Goal: Task Accomplishment & Management: Complete application form

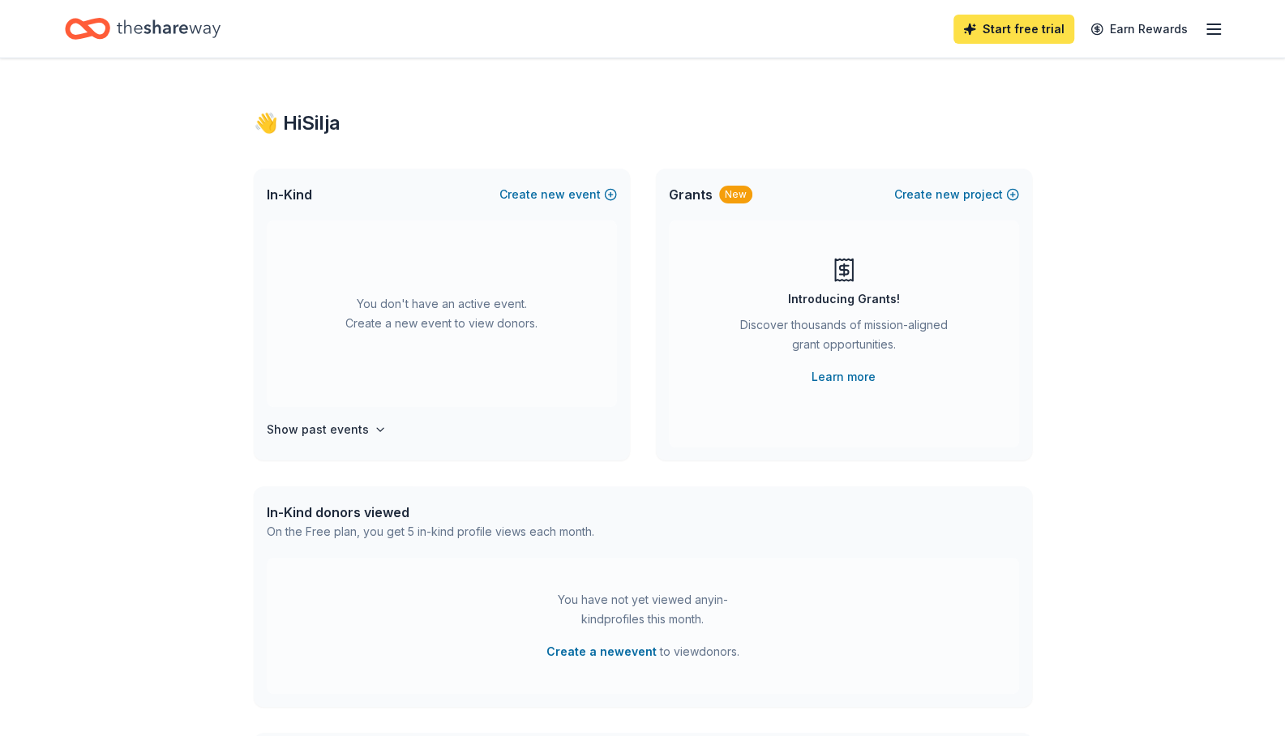
click at [1035, 28] on link "Start free trial" at bounding box center [1014, 29] width 121 height 29
click at [1033, 24] on link "Start free trial" at bounding box center [1014, 29] width 121 height 29
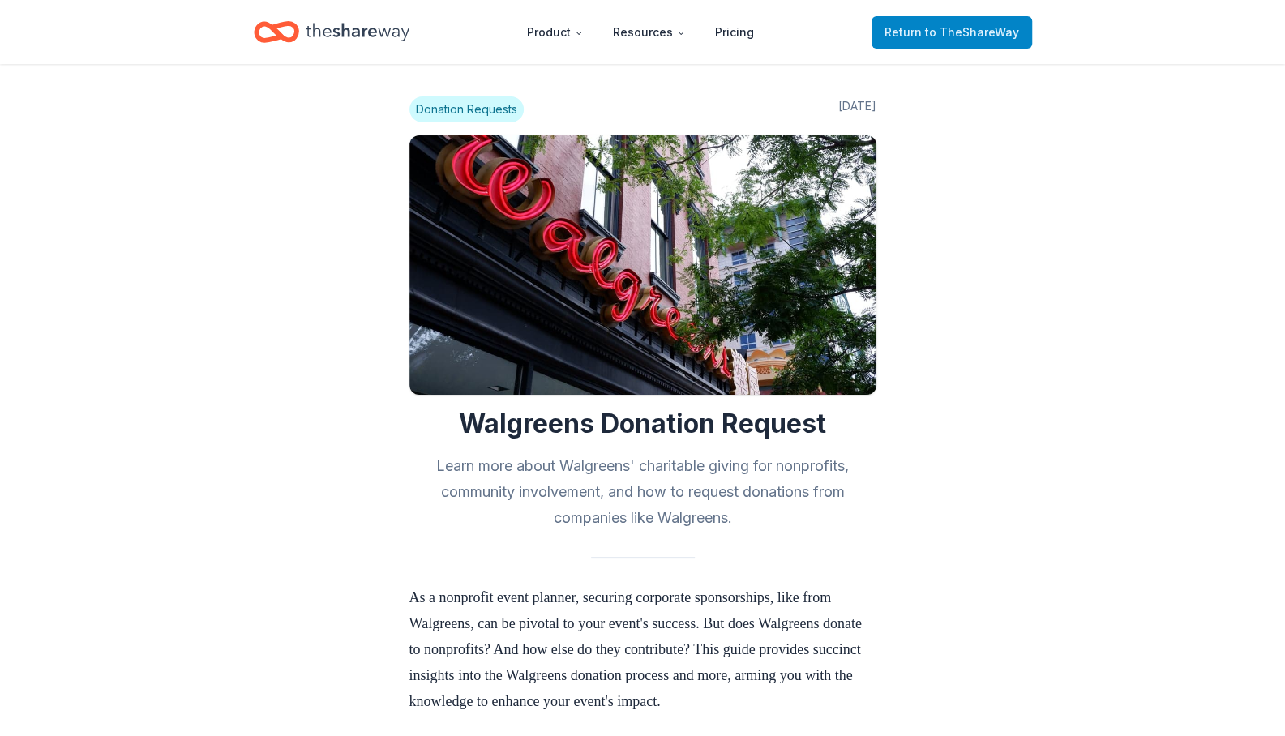
click at [945, 41] on link "Return to TheShareWay" at bounding box center [952, 32] width 161 height 32
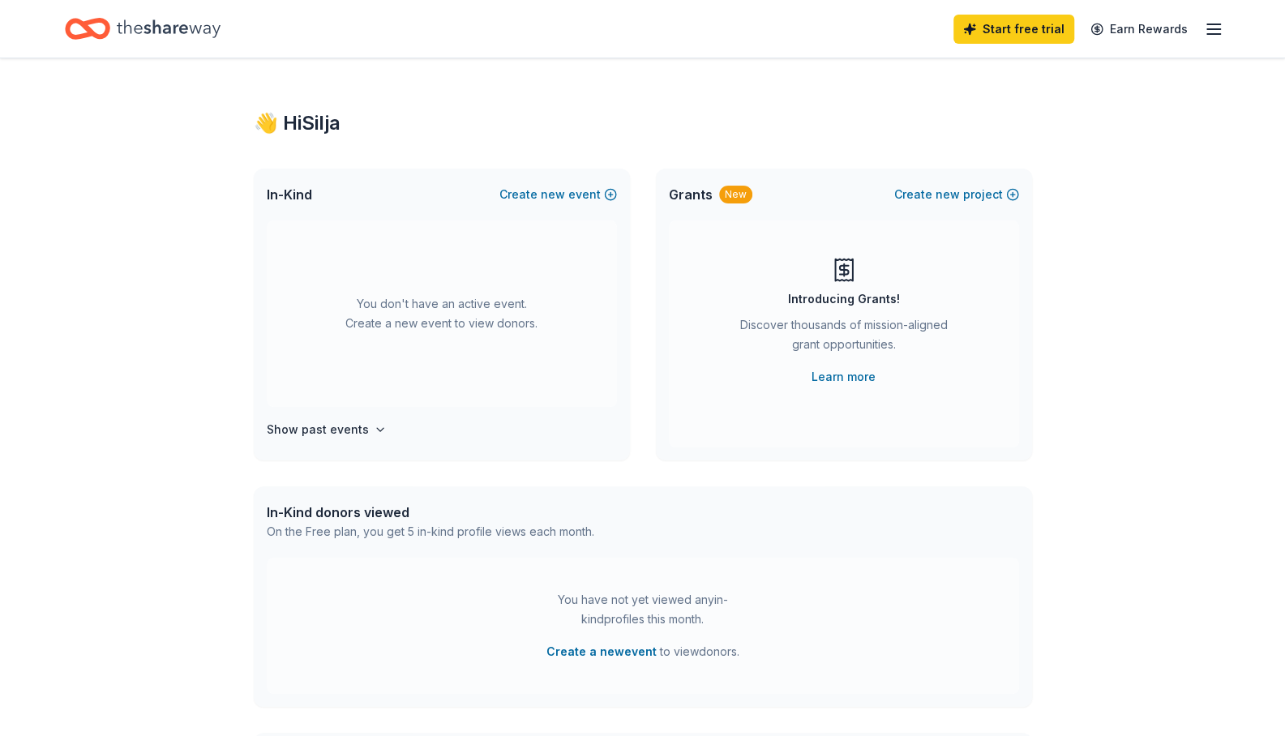
click at [945, 36] on div "Start free trial Earn Rewards" at bounding box center [642, 29] width 1155 height 38
click at [1203, 26] on div "Start free trial Earn Rewards" at bounding box center [1089, 29] width 270 height 38
click at [1211, 29] on line "button" at bounding box center [1213, 29] width 13 height 0
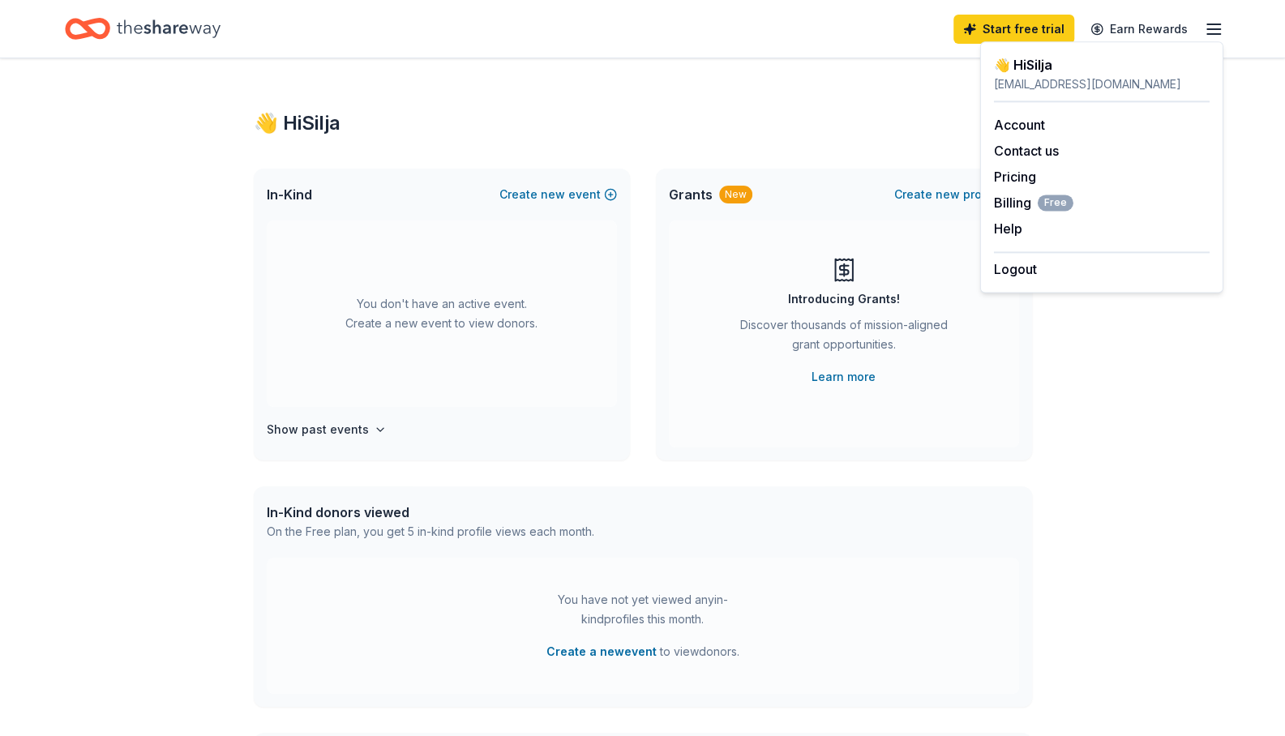
click at [920, 88] on div "👋 Hi Silja In-Kind Create new event You don't have an active event. Create a ne…" at bounding box center [643, 531] width 830 height 947
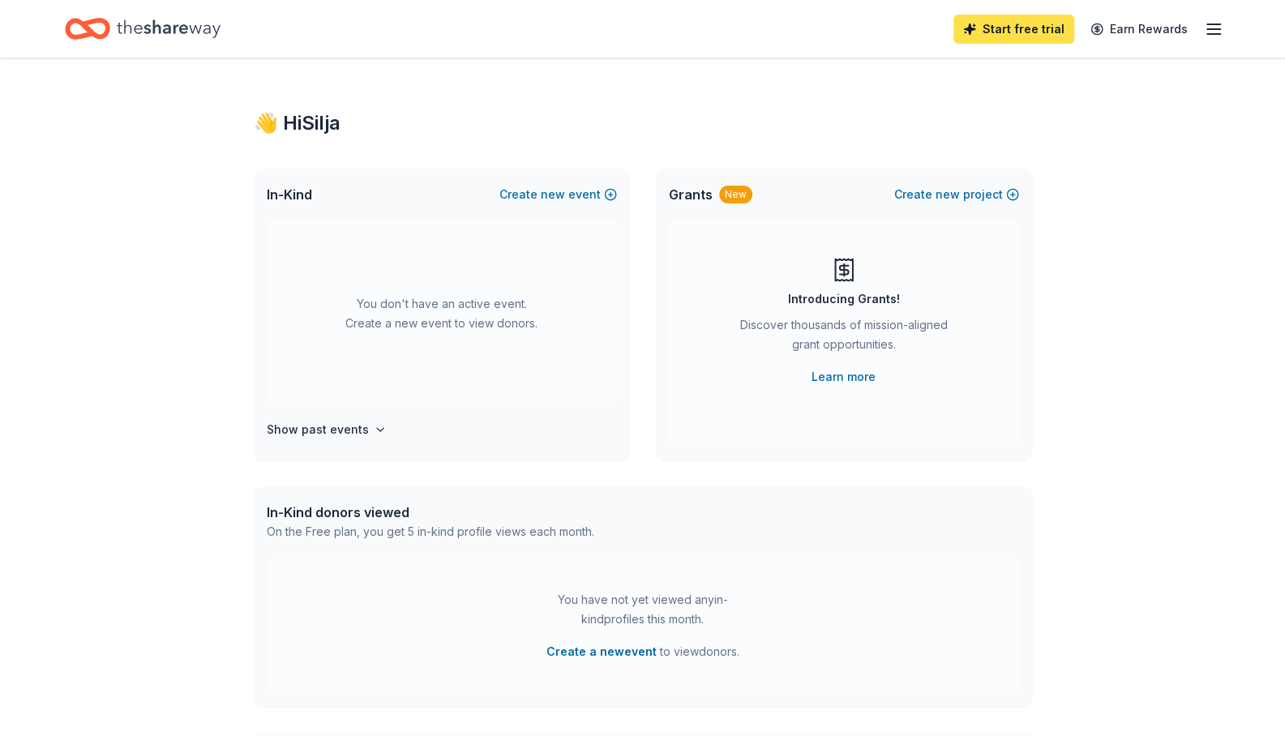
click at [1001, 31] on link "Start free trial" at bounding box center [1014, 29] width 121 height 29
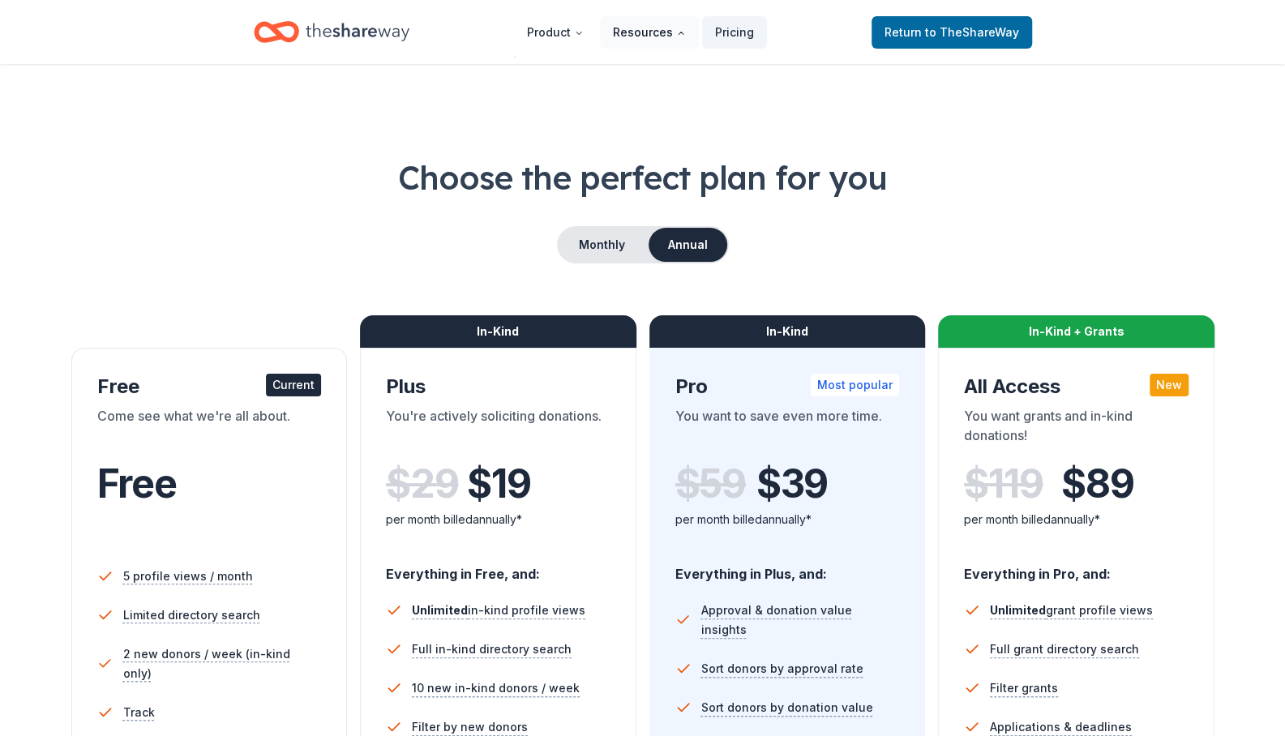
click at [624, 34] on button "Resources" at bounding box center [649, 32] width 99 height 32
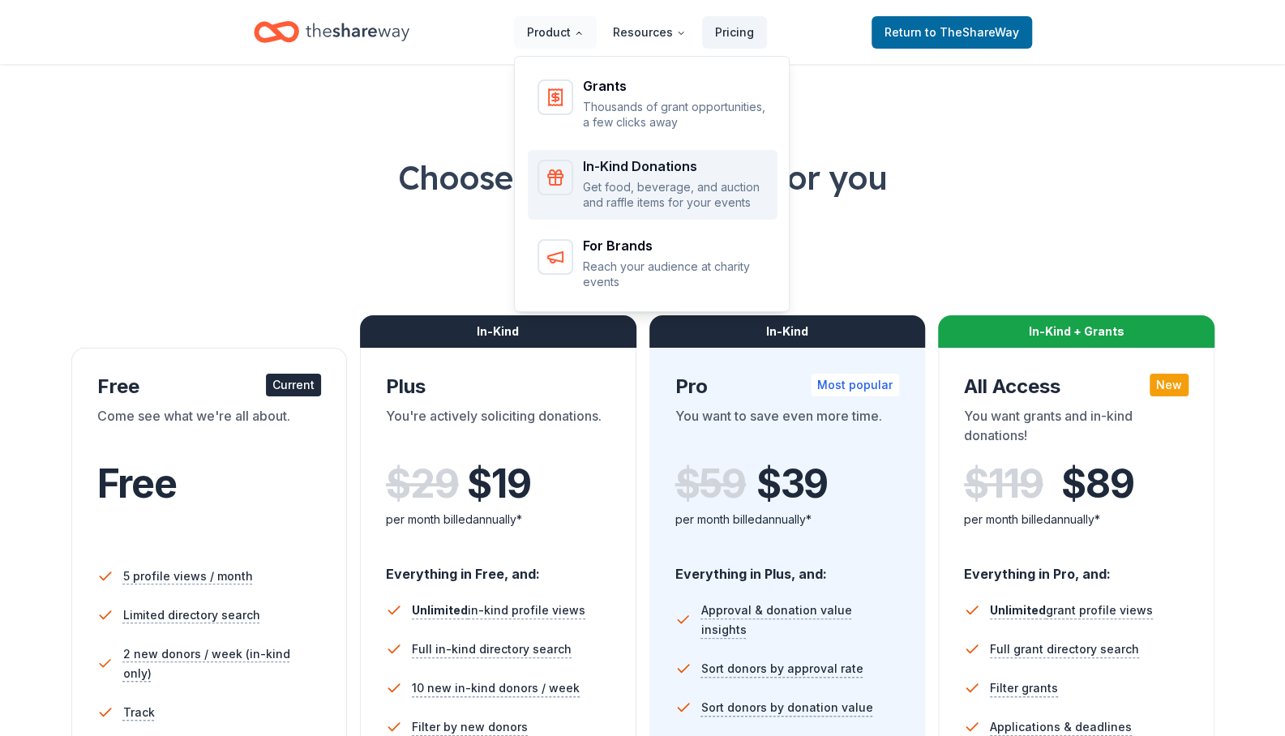
click at [626, 168] on div "In-Kind Donations" at bounding box center [675, 166] width 185 height 13
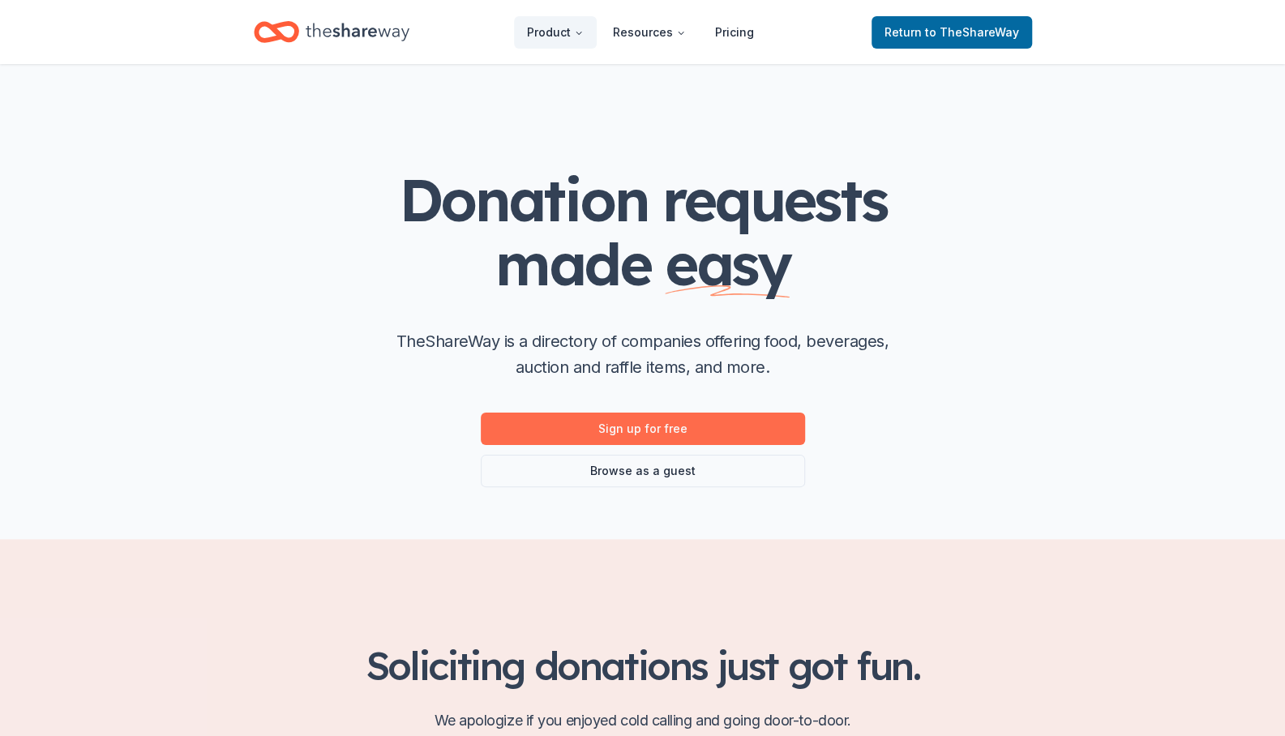
click at [581, 434] on link "Sign up for free" at bounding box center [643, 429] width 324 height 32
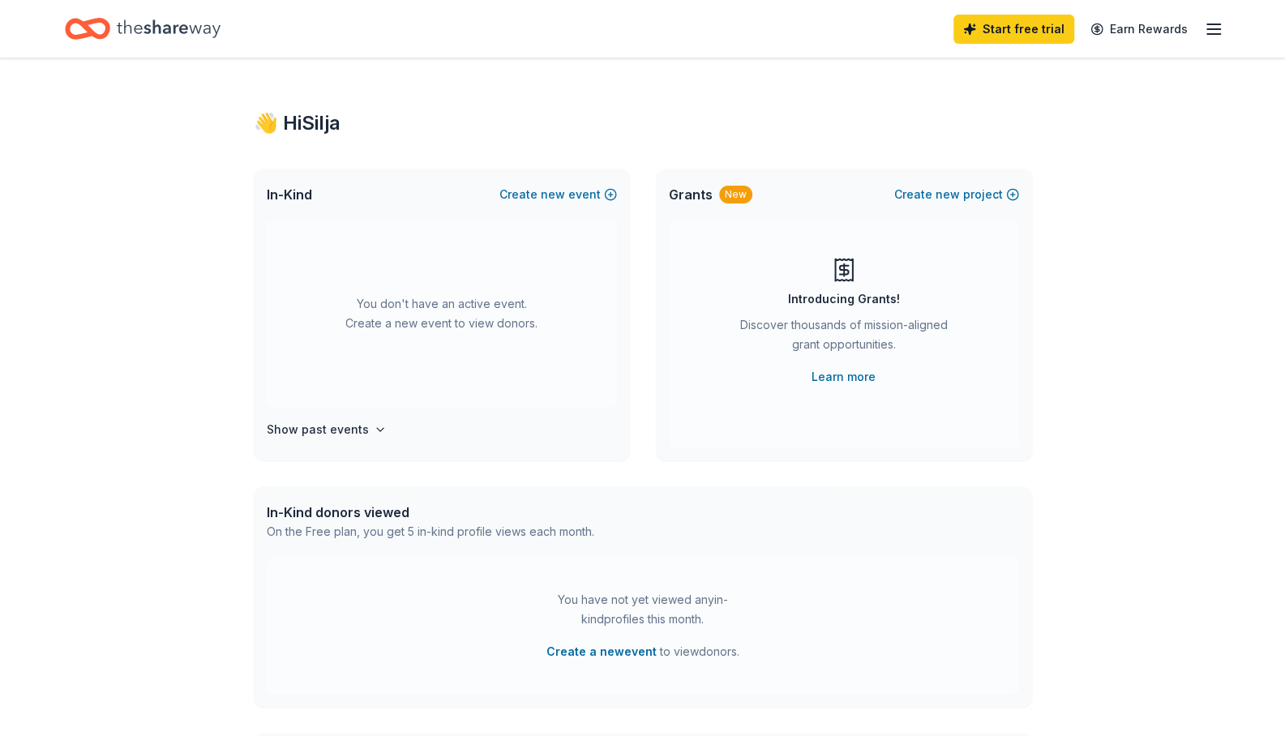
click at [491, 304] on div "You don't have an active event. Create a new event to view donors." at bounding box center [442, 314] width 350 height 187
click at [567, 192] on button "Create new event" at bounding box center [558, 194] width 118 height 19
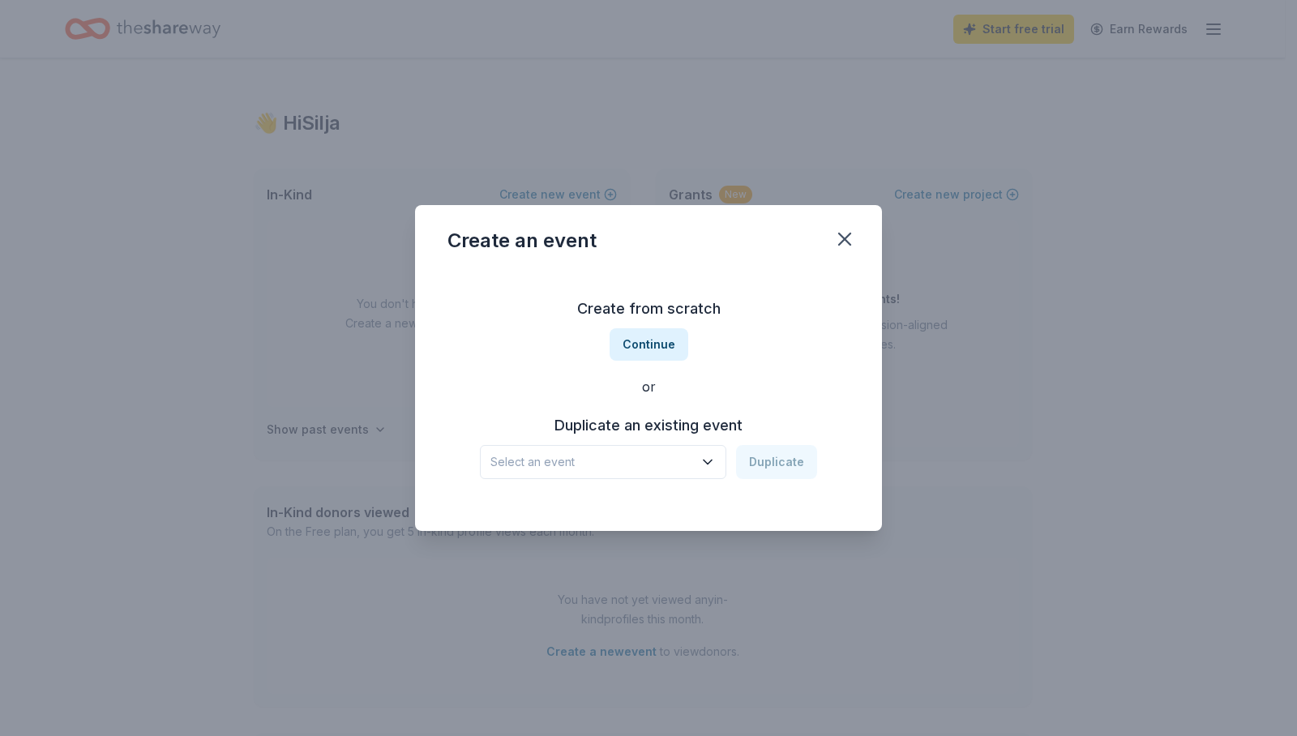
click at [581, 473] on button "Select an event" at bounding box center [603, 462] width 247 height 34
click at [577, 504] on div "Walk and Roll Raffle" at bounding box center [574, 505] width 155 height 19
click at [756, 461] on button "Duplicate" at bounding box center [776, 462] width 81 height 34
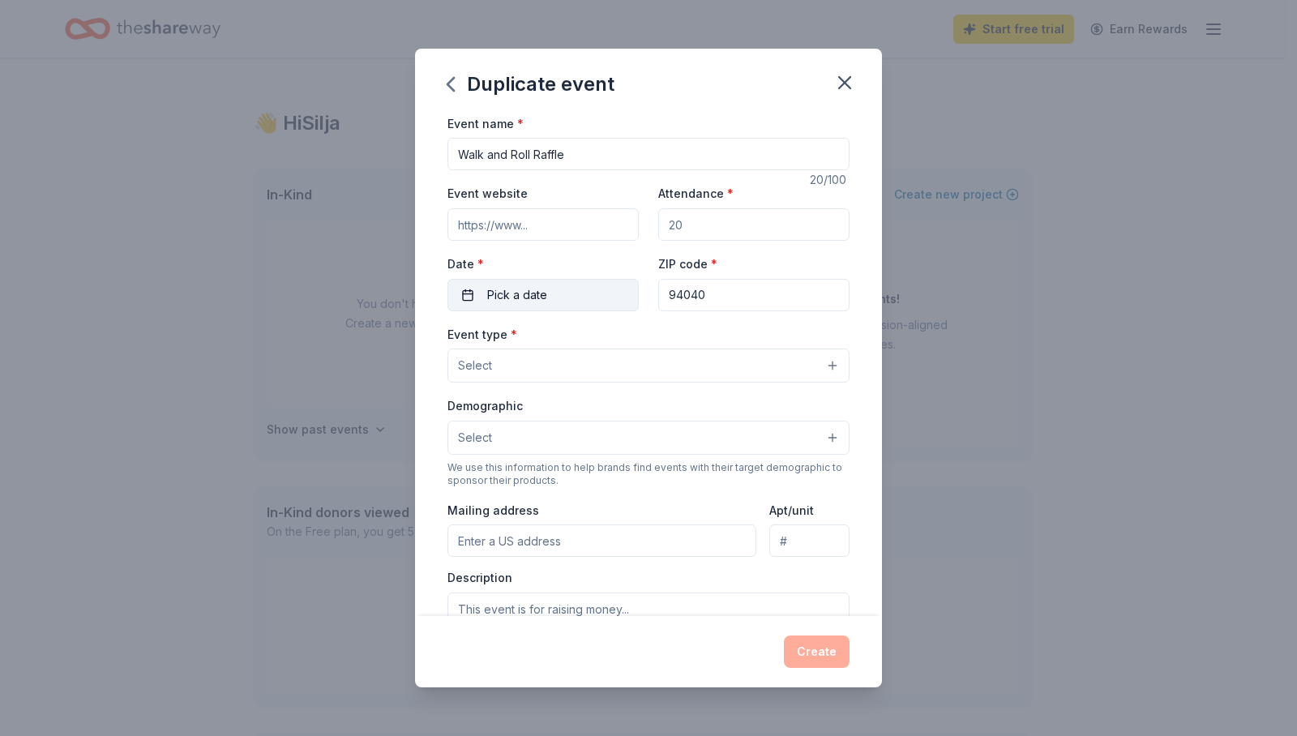
click at [568, 293] on button "Pick a date" at bounding box center [543, 295] width 191 height 32
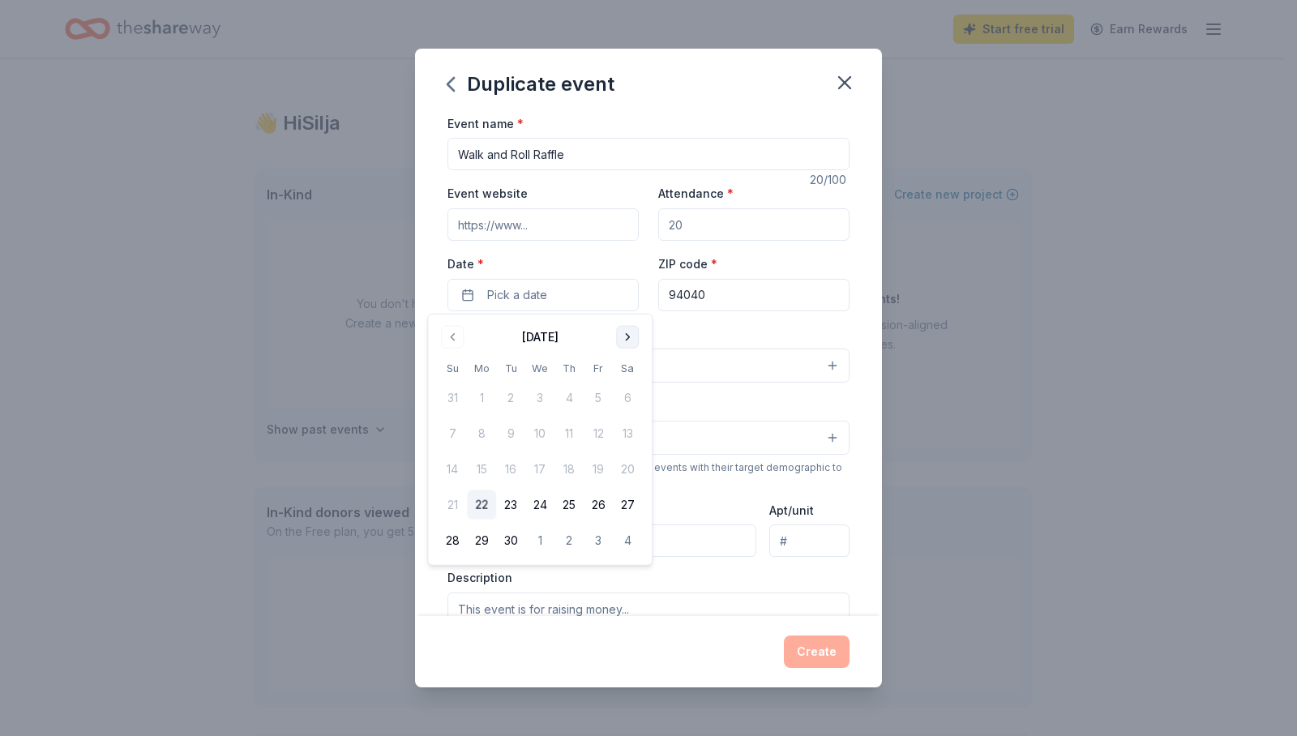
click at [622, 341] on button "Go to next month" at bounding box center [627, 337] width 23 height 23
click at [592, 461] on button "19" at bounding box center [598, 469] width 29 height 29
click at [701, 341] on div "Event type * Select" at bounding box center [649, 353] width 402 height 59
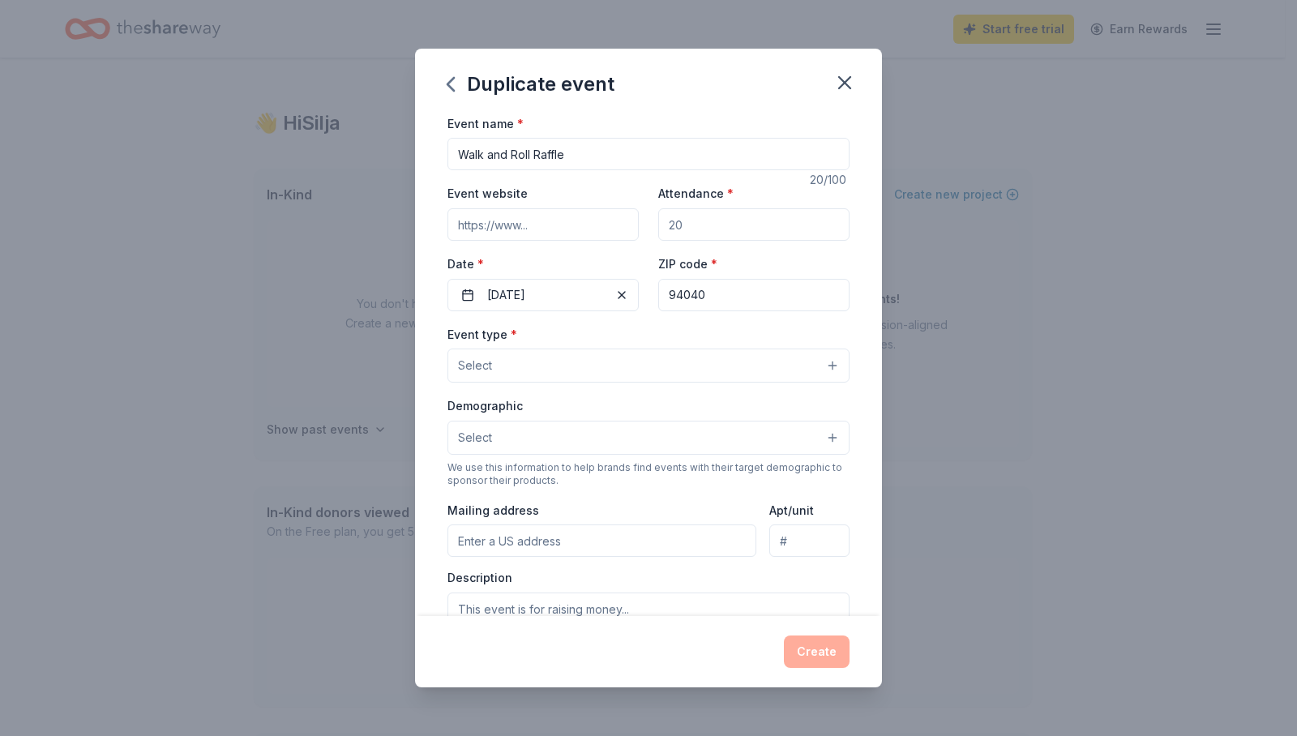
click at [662, 364] on button "Select" at bounding box center [649, 366] width 402 height 34
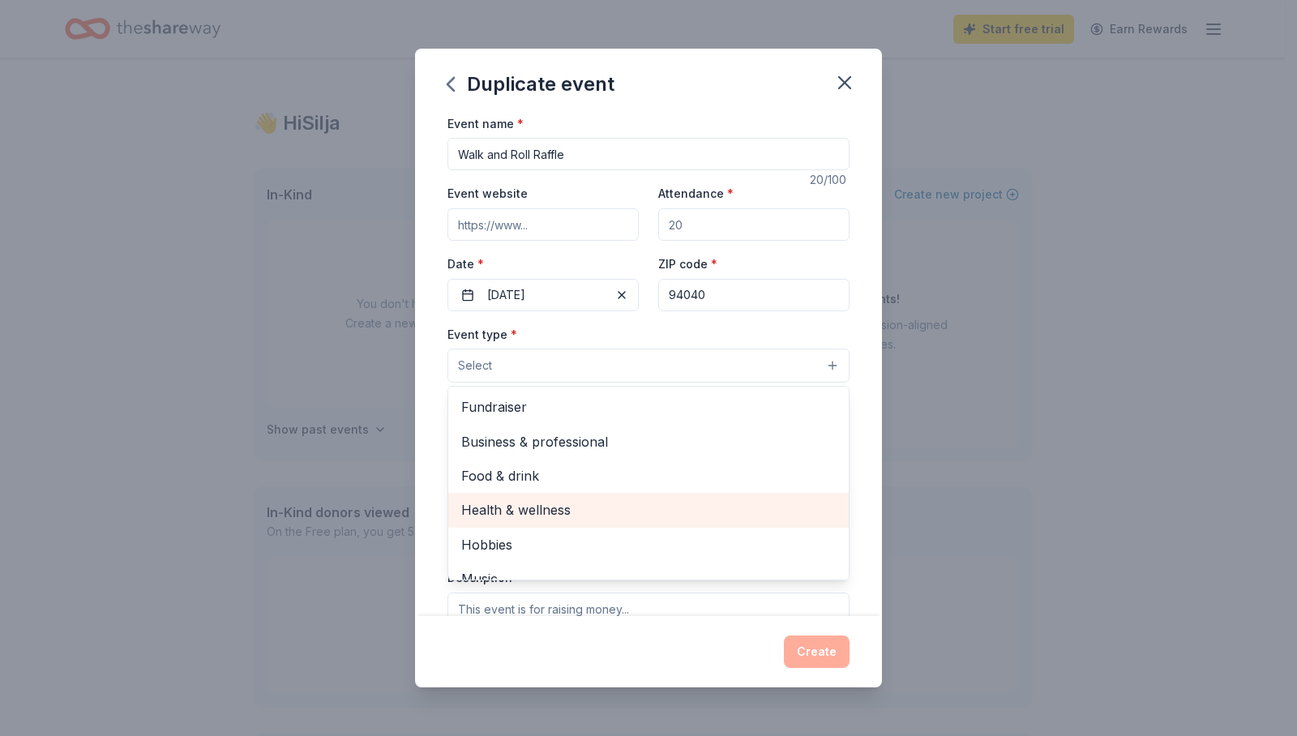
click at [594, 505] on span "Health & wellness" at bounding box center [648, 509] width 375 height 21
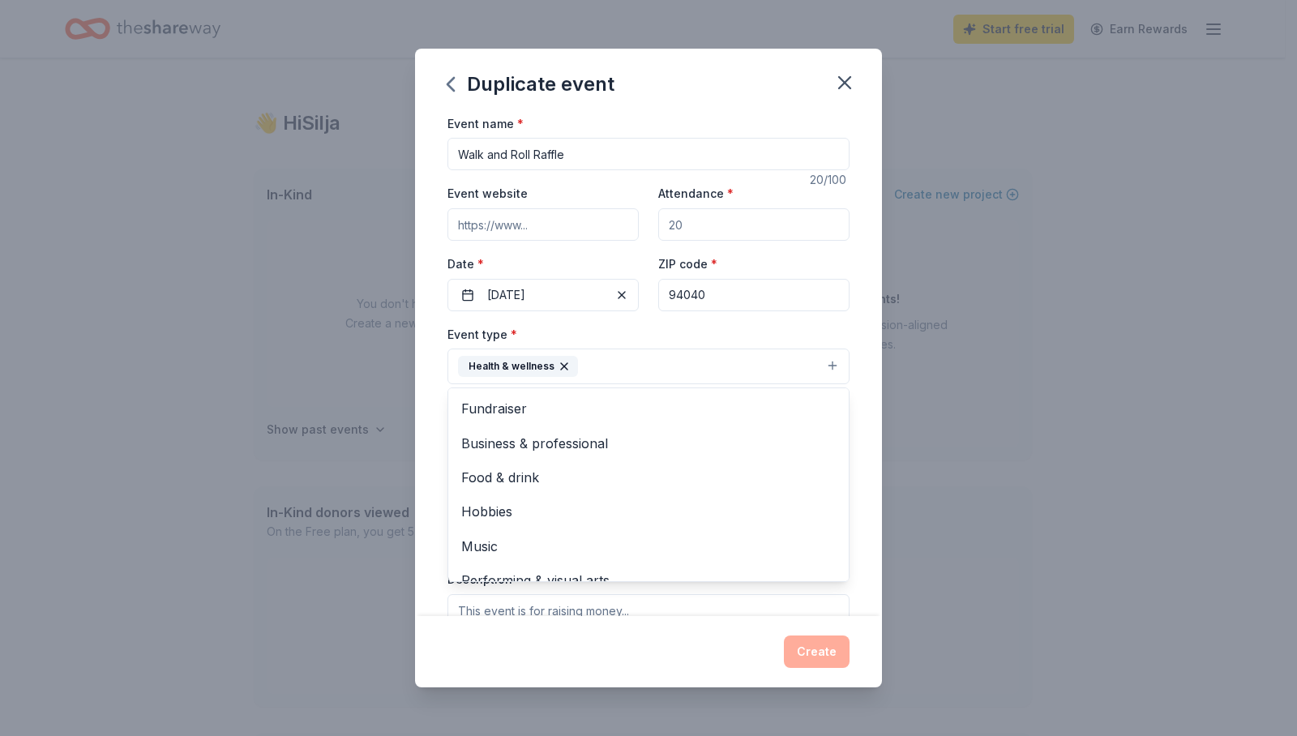
click at [824, 327] on div "Event type * Health & wellness Fundraiser Business & professional Food & drink …" at bounding box center [649, 354] width 402 height 61
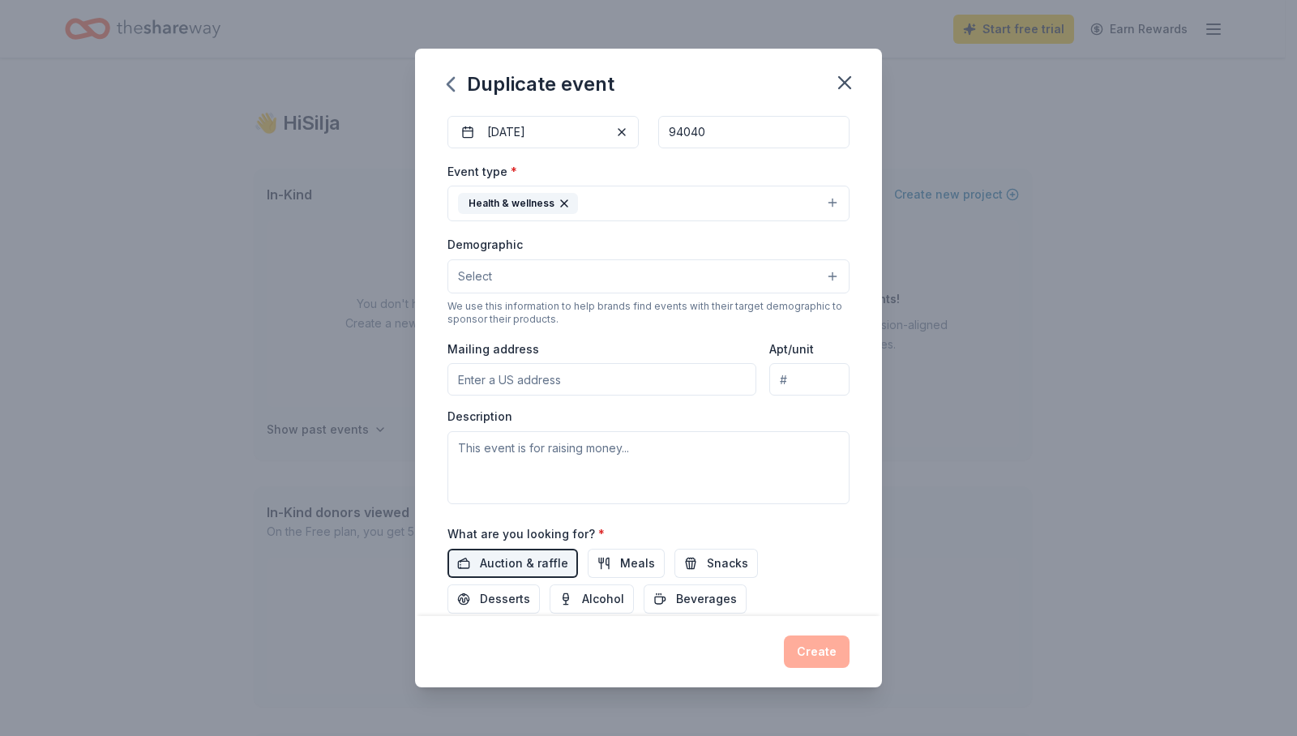
scroll to position [167, 0]
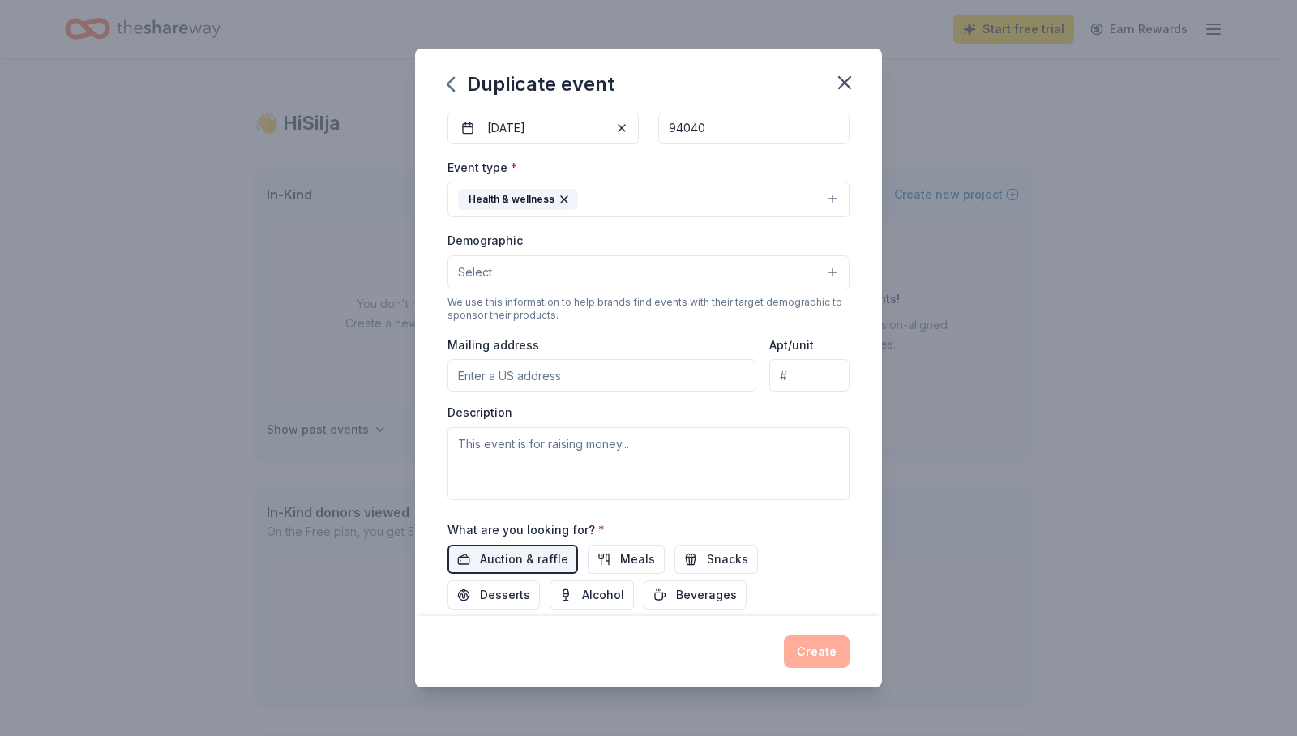
click at [610, 267] on button "Select" at bounding box center [649, 272] width 402 height 34
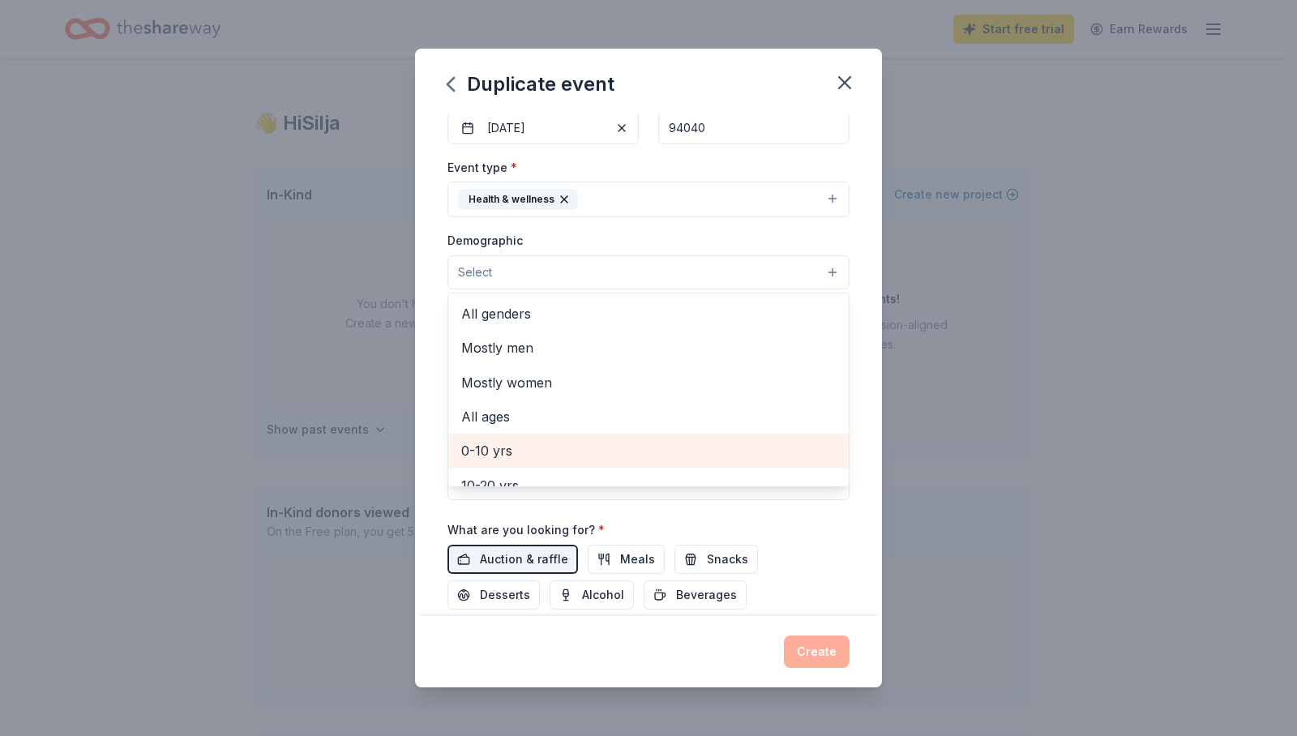
click at [538, 440] on span "0-10 yrs" at bounding box center [648, 450] width 375 height 21
click at [842, 408] on div "Event name * Walk and Roll Raffle 20 /100 Event website Attendance * Date * [DA…" at bounding box center [648, 365] width 467 height 503
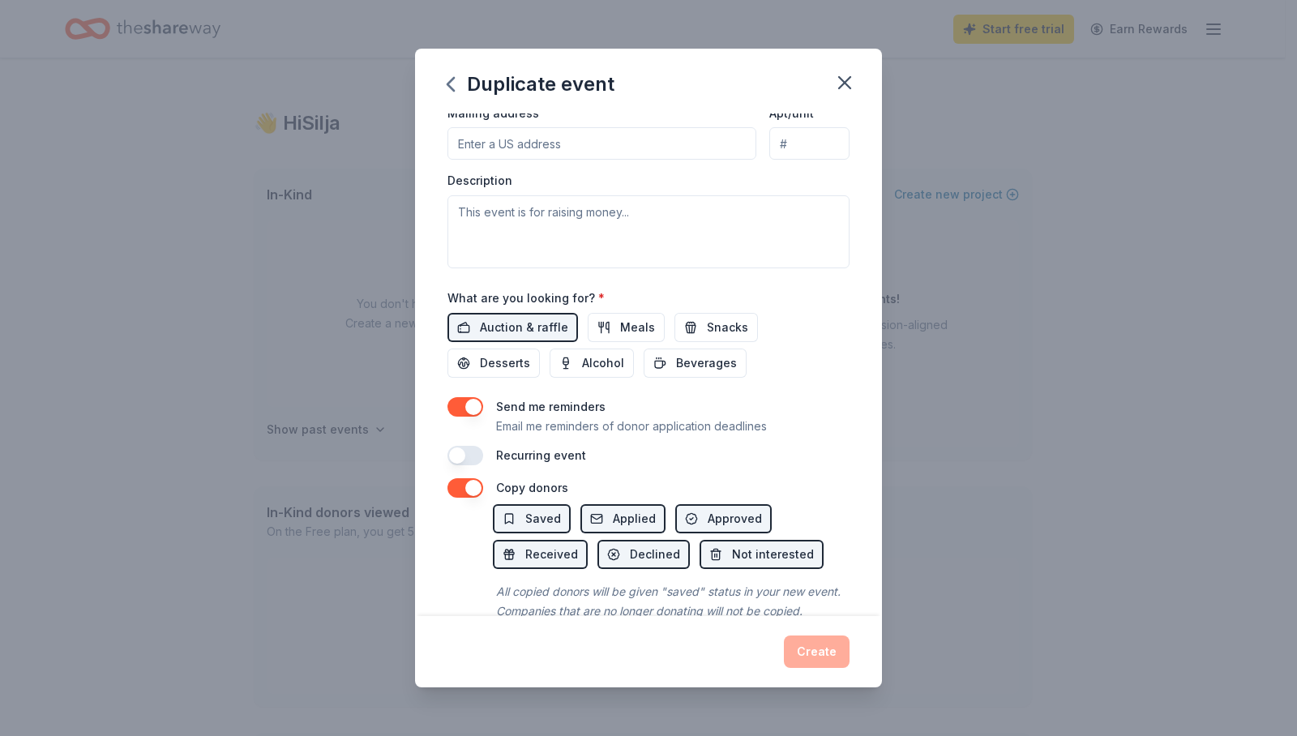
scroll to position [401, 0]
click at [461, 409] on button "button" at bounding box center [466, 406] width 36 height 19
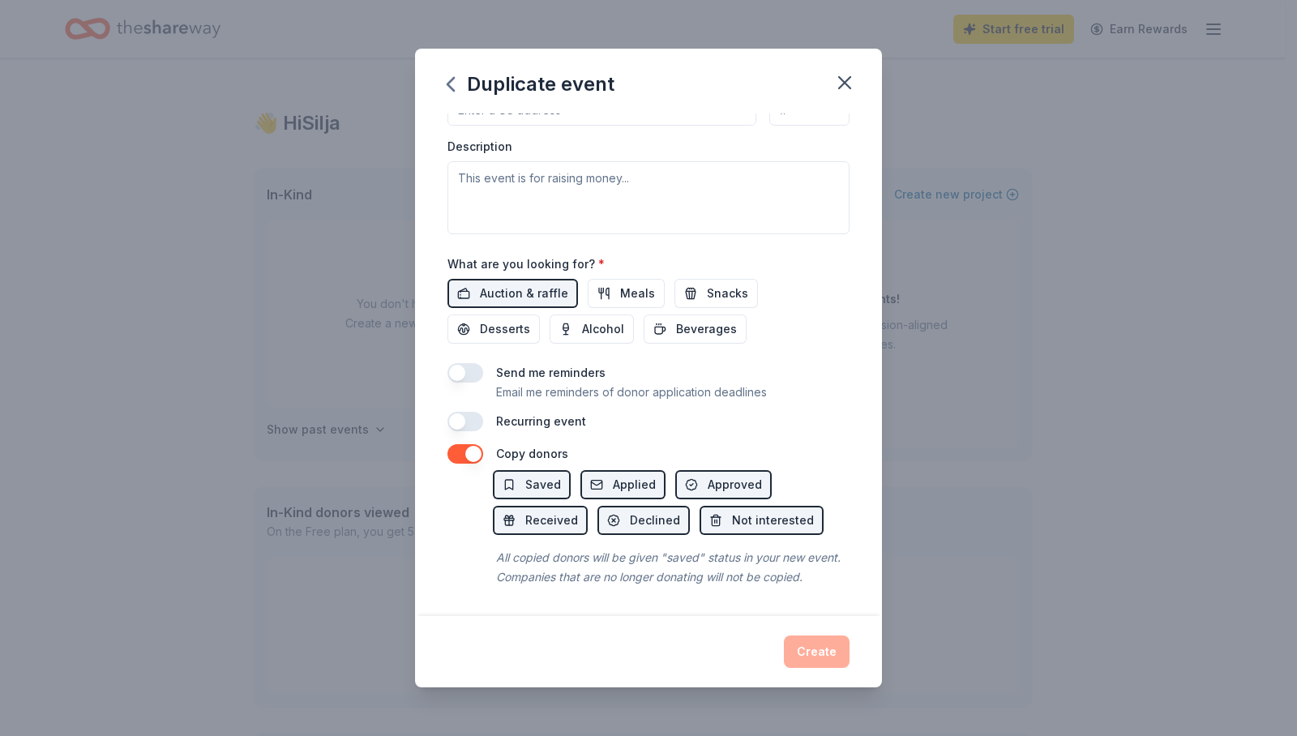
click at [680, 559] on div "All copied donors will be given "saved" status in your new event. Companies tha…" at bounding box center [671, 567] width 357 height 45
click at [477, 363] on button "button" at bounding box center [466, 372] width 36 height 19
click at [839, 645] on div "Create" at bounding box center [649, 652] width 402 height 32
click at [822, 645] on div "Create" at bounding box center [649, 652] width 402 height 32
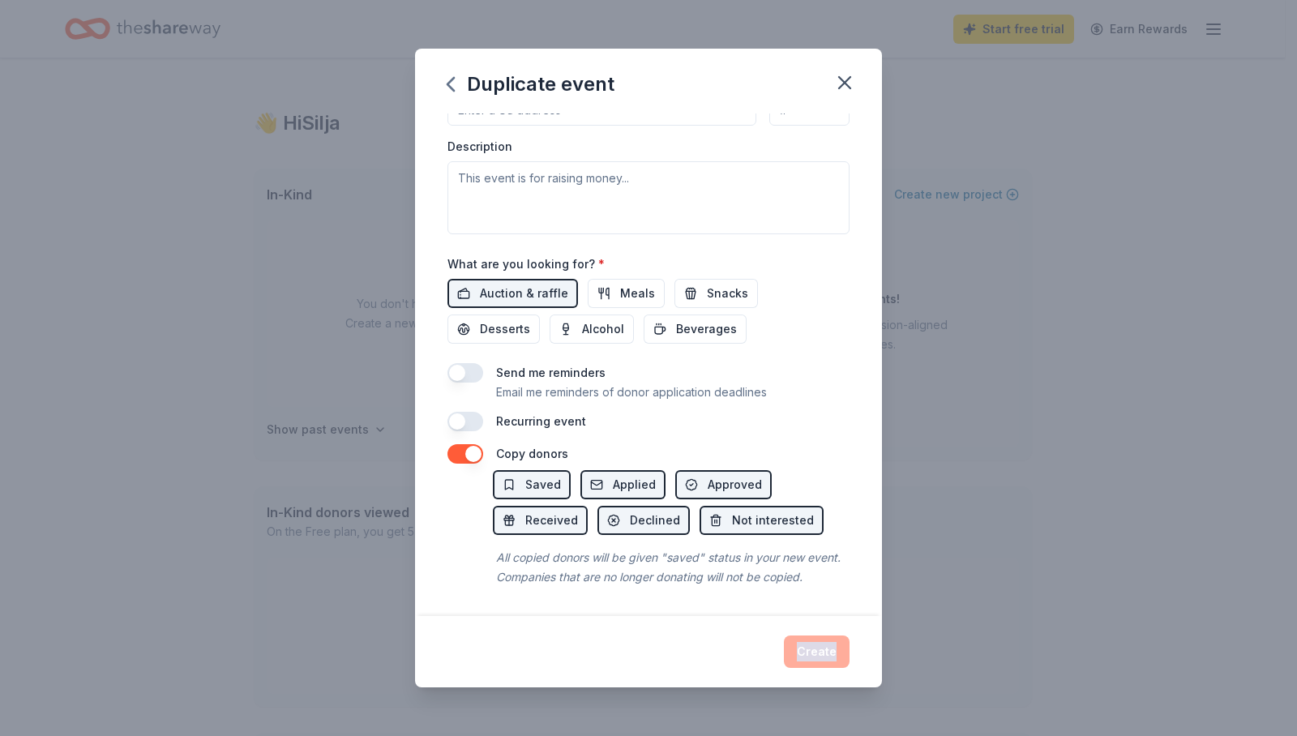
click at [822, 645] on div "Create" at bounding box center [649, 652] width 402 height 32
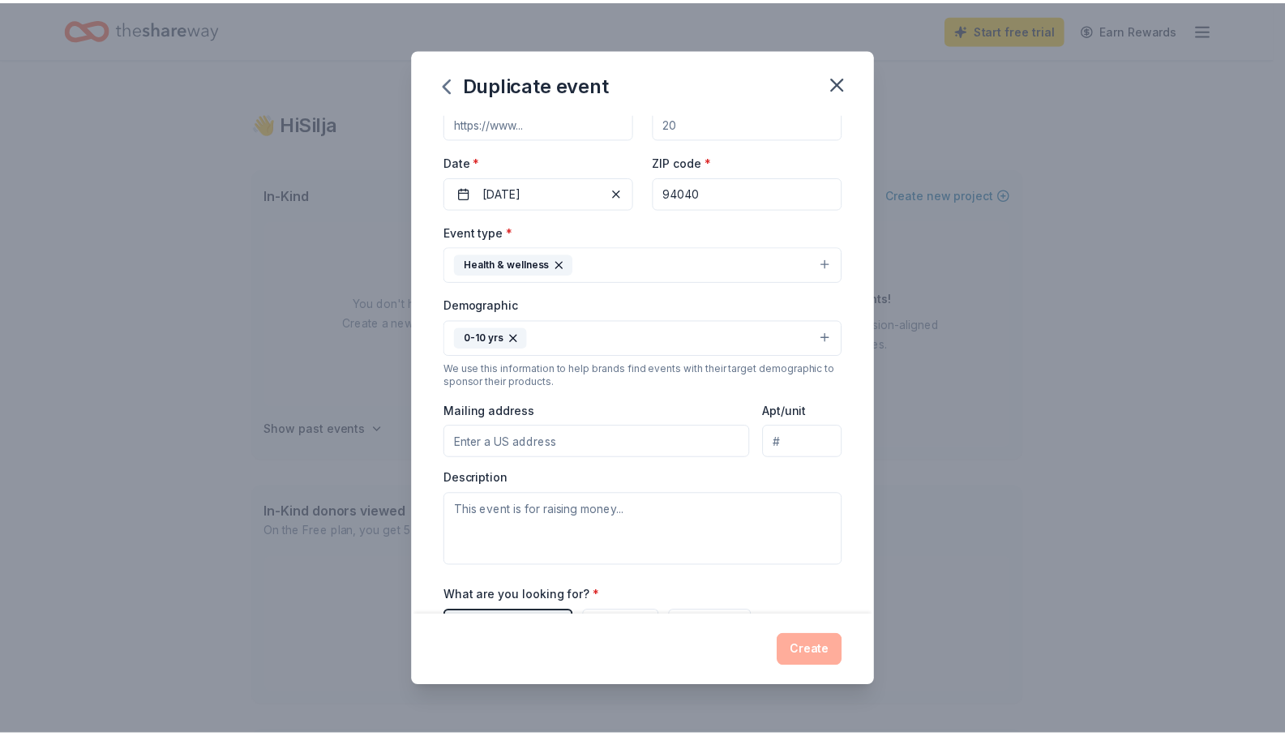
scroll to position [0, 0]
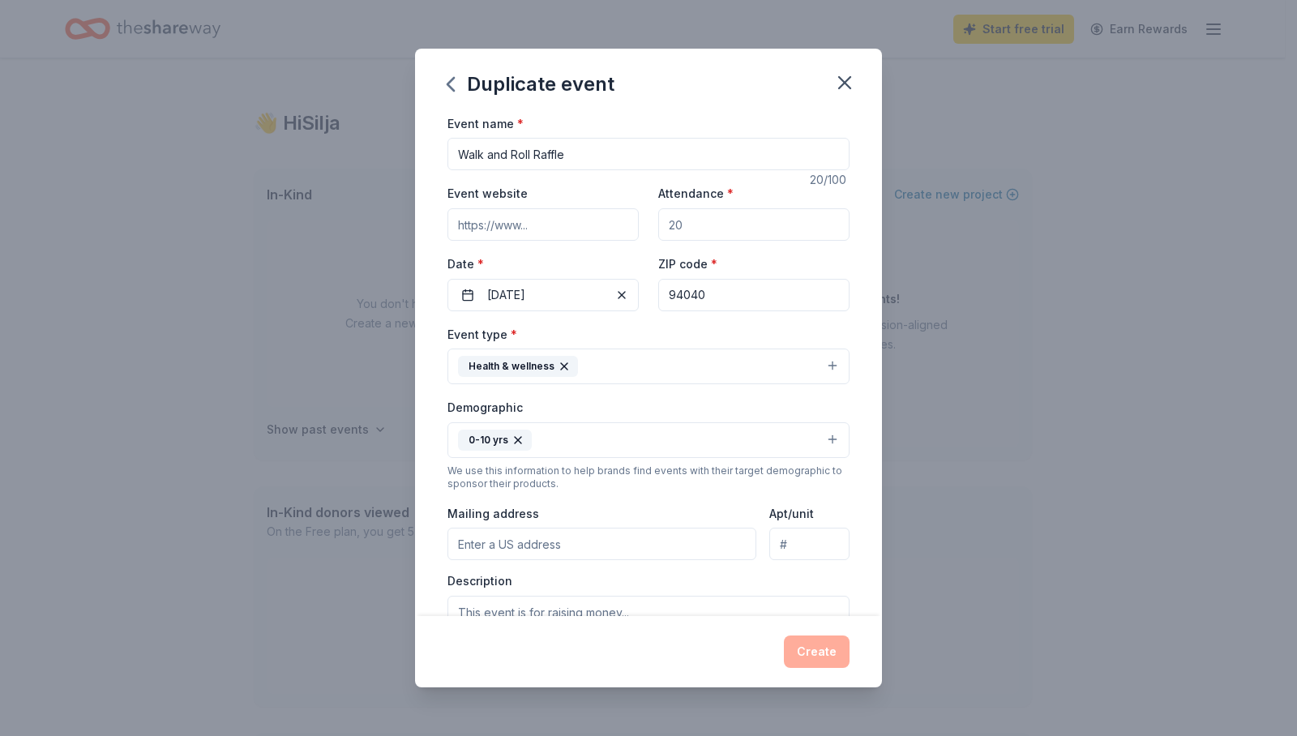
click at [668, 160] on input "Walk and Roll Raffle" at bounding box center [649, 154] width 402 height 32
click at [523, 431] on div "0-10 yrs" at bounding box center [495, 440] width 74 height 21
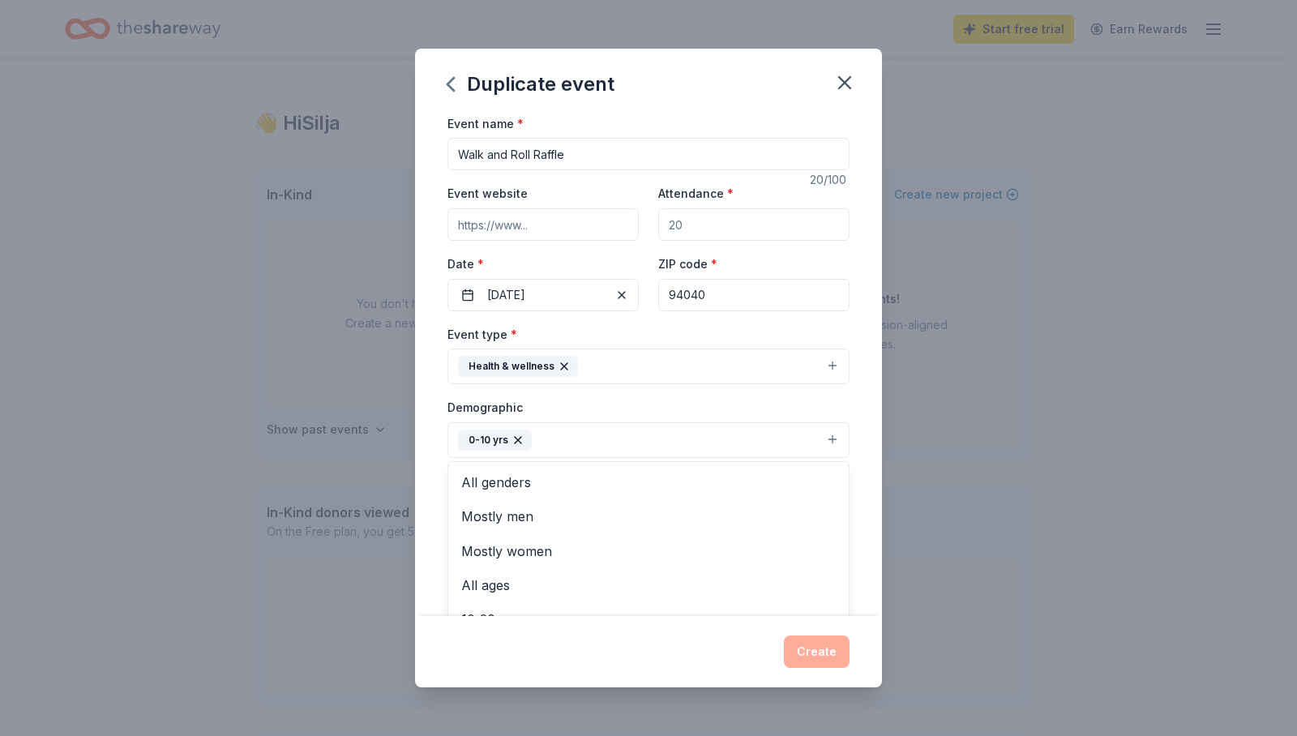
click at [519, 437] on icon "button" at bounding box center [518, 440] width 6 height 6
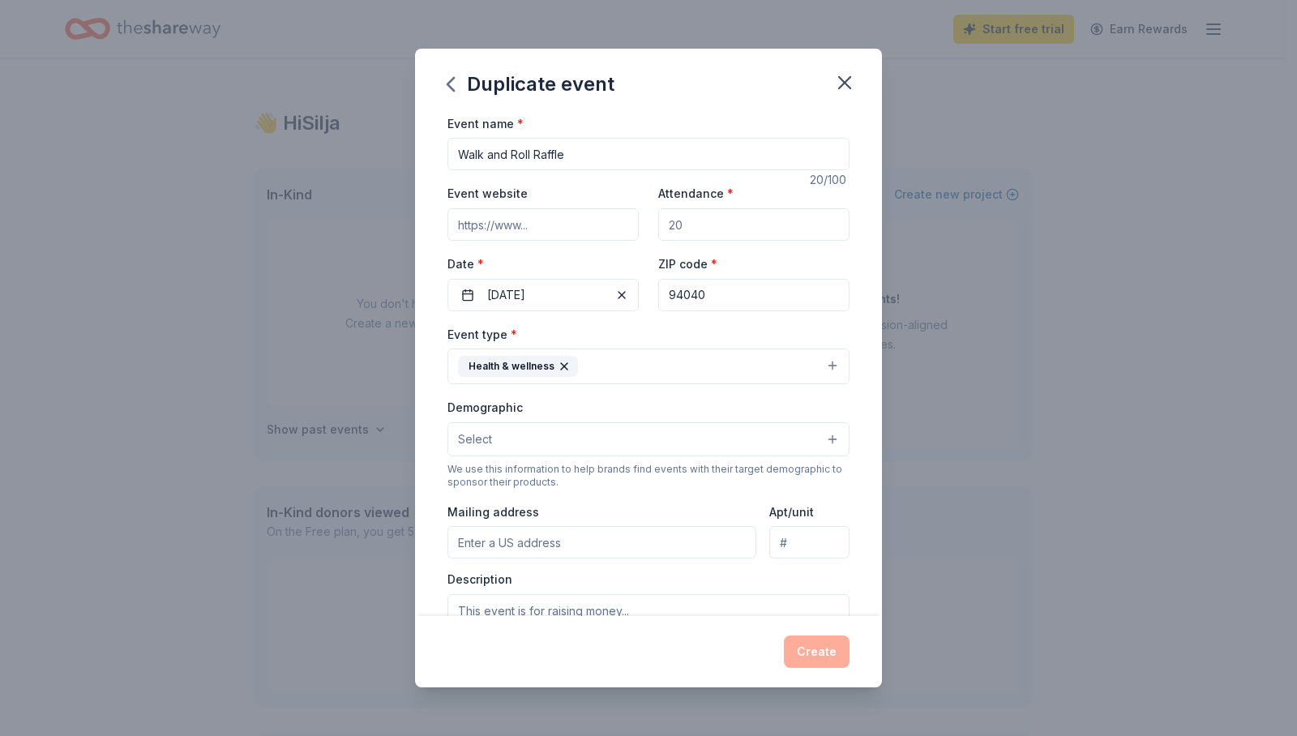
click at [595, 152] on input "Walk and Roll Raffle" at bounding box center [649, 154] width 402 height 32
type input "Walk and Roll Raffle 2025"
click at [866, 270] on div "Event name * Walk and Roll Raffle 2025 25 /100 Event website Attendance * Date …" at bounding box center [648, 365] width 467 height 503
click at [697, 231] on input "Attendance *" at bounding box center [753, 224] width 191 height 32
type input "100"
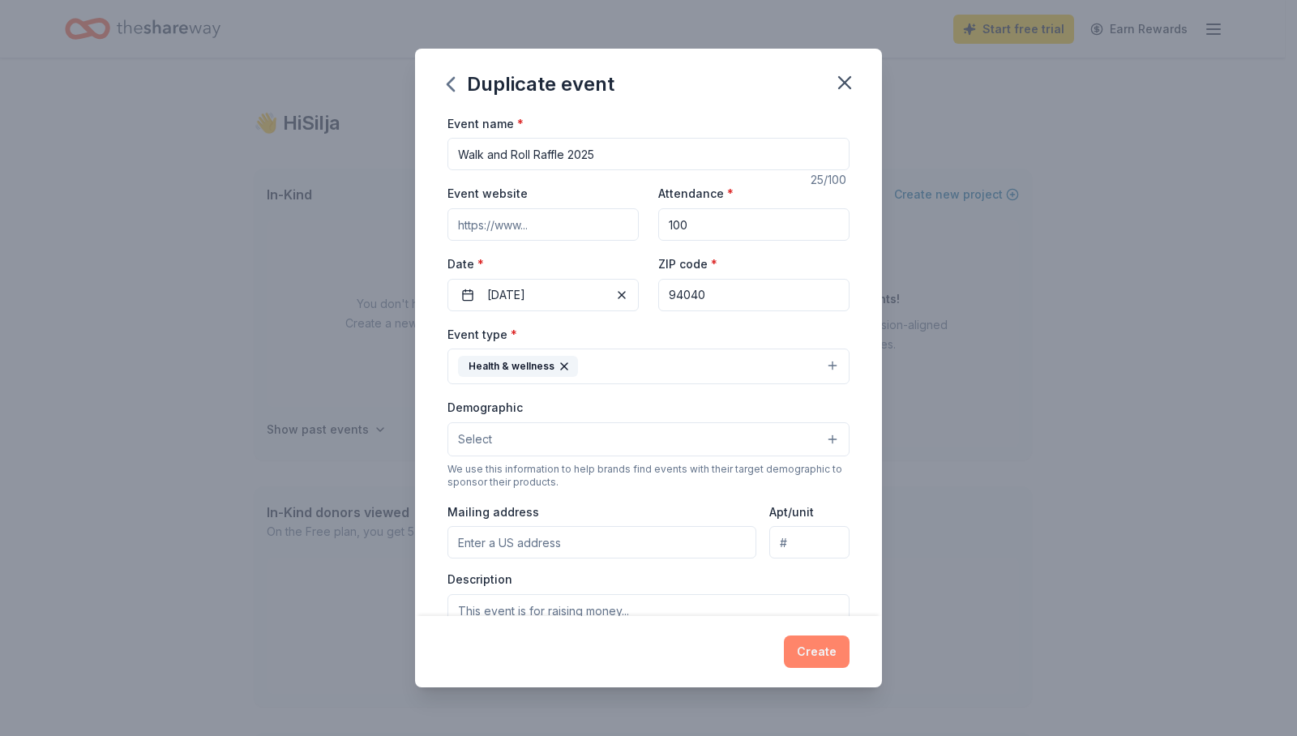
click at [805, 659] on button "Create" at bounding box center [817, 652] width 66 height 32
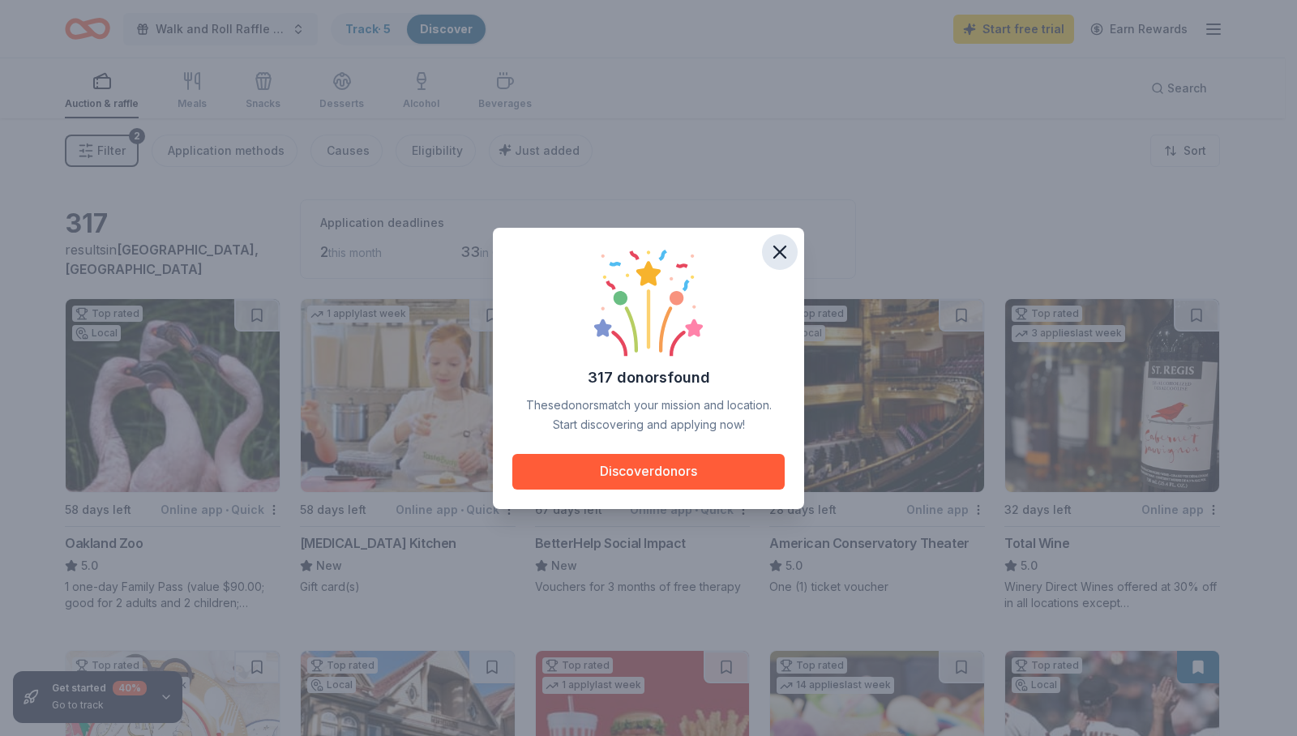
click at [776, 247] on icon "button" at bounding box center [779, 252] width 11 height 11
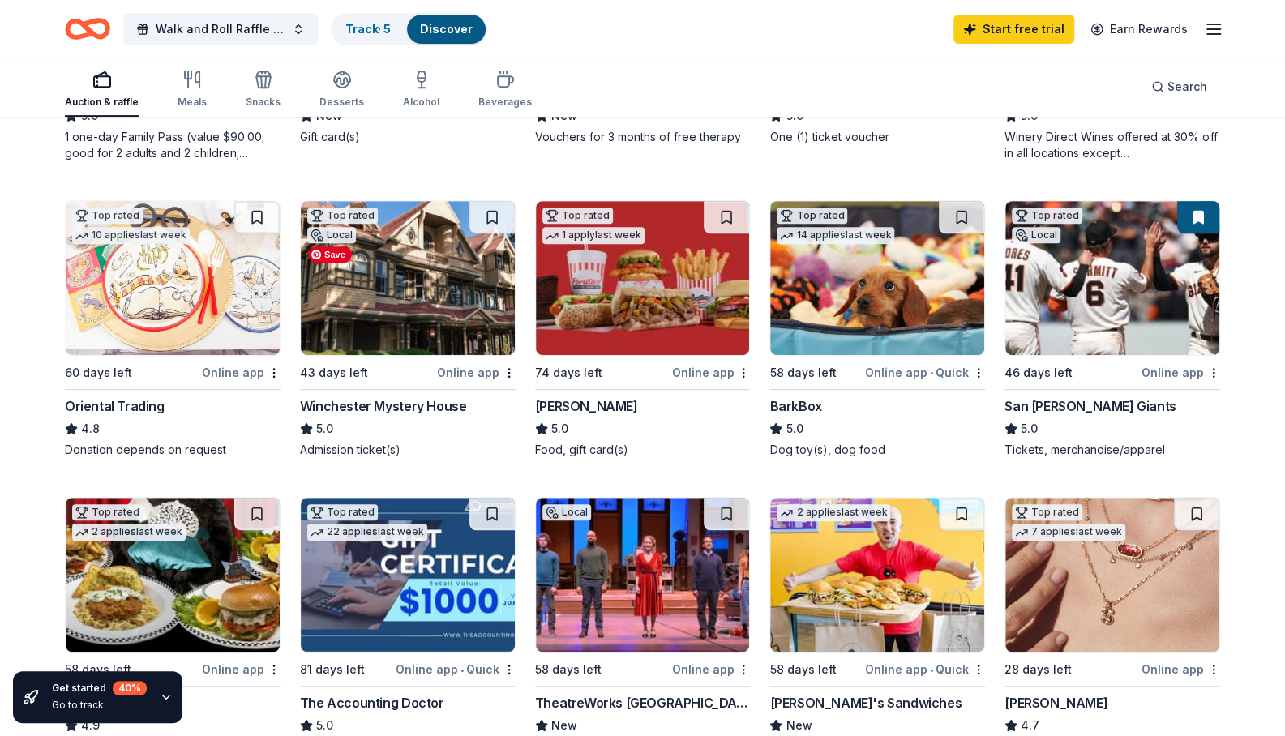
scroll to position [414, 0]
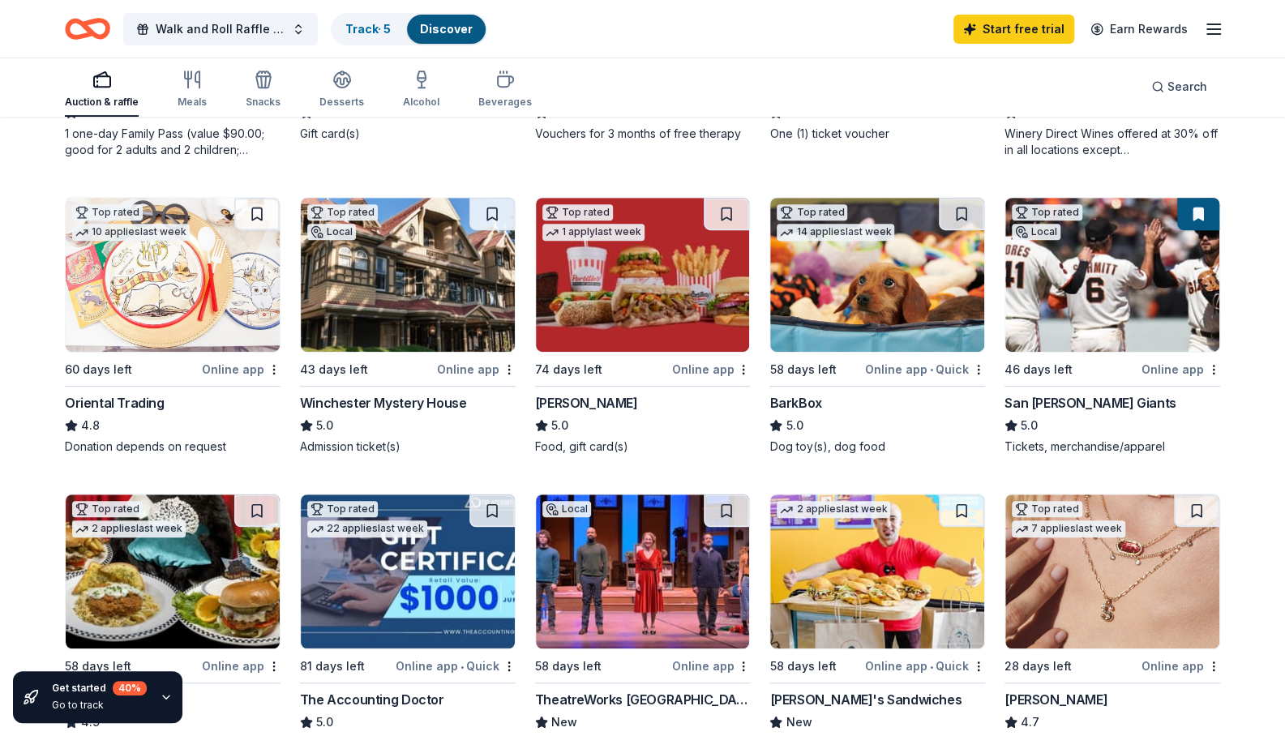
click at [1030, 413] on div "San [PERSON_NAME] Giants" at bounding box center [1090, 402] width 171 height 19
